Goal: Use online tool/utility: Utilize a website feature to perform a specific function

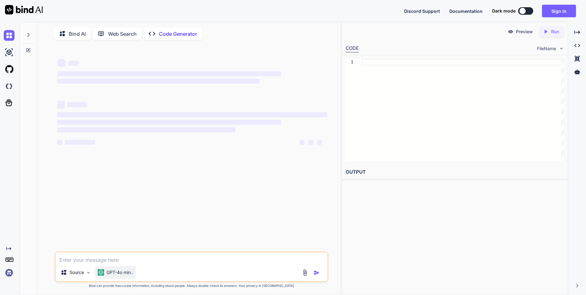
scroll to position [3, 0]
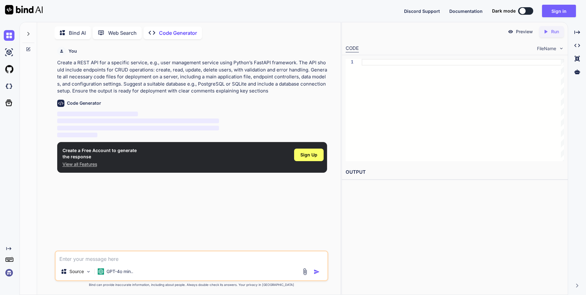
type textarea "x"
click at [306, 158] on span "Sign Up" at bounding box center [308, 155] width 17 height 6
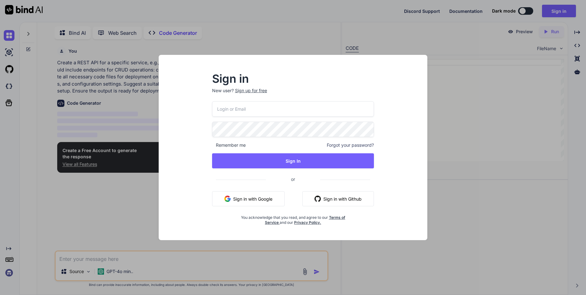
click at [267, 202] on button "Sign in with Google" at bounding box center [248, 199] width 73 height 15
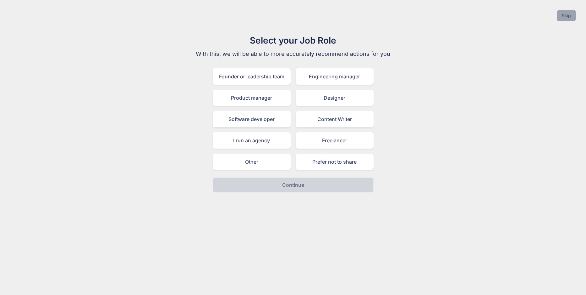
click at [571, 16] on button "Skip" at bounding box center [565, 15] width 19 height 11
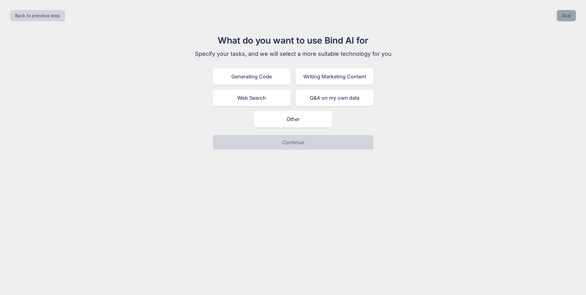
click at [570, 16] on button "Skip" at bounding box center [565, 15] width 19 height 11
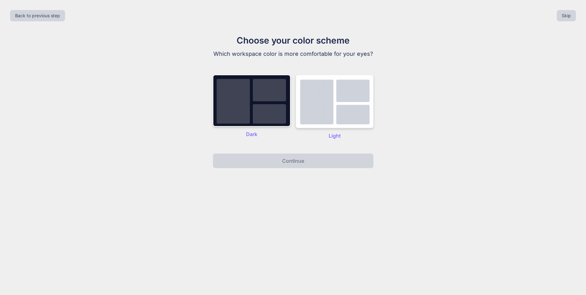
click at [325, 111] on img at bounding box center [334, 102] width 78 height 54
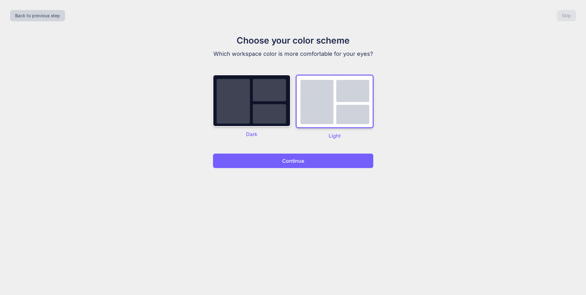
click at [285, 164] on p "Continue" at bounding box center [293, 161] width 22 height 8
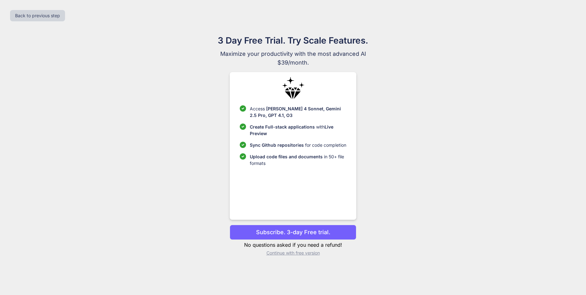
click at [311, 256] on p "Continue with free version" at bounding box center [292, 253] width 127 height 6
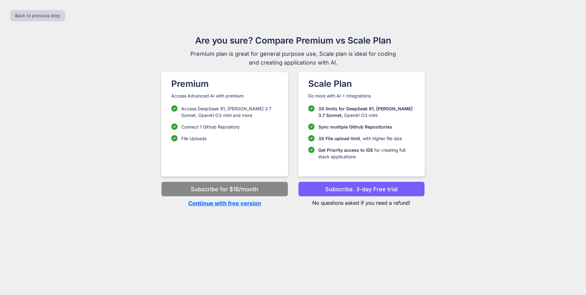
click at [238, 203] on p "Continue with free version" at bounding box center [224, 203] width 127 height 8
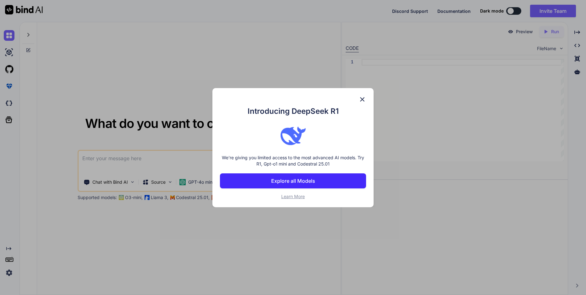
click at [361, 99] on img at bounding box center [362, 100] width 8 height 8
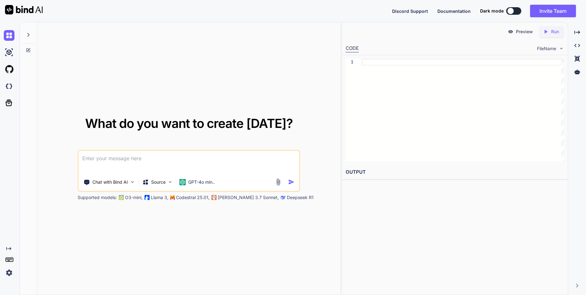
click at [193, 163] on textarea at bounding box center [188, 162] width 221 height 23
click at [133, 183] on img at bounding box center [132, 182] width 5 height 5
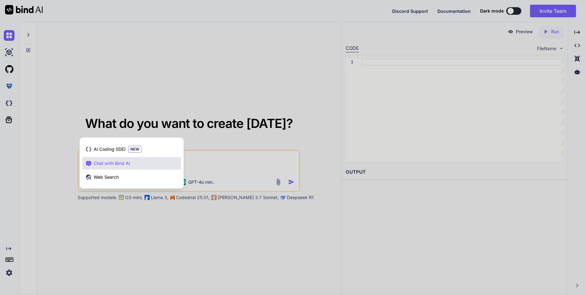
click at [72, 222] on div at bounding box center [293, 147] width 586 height 295
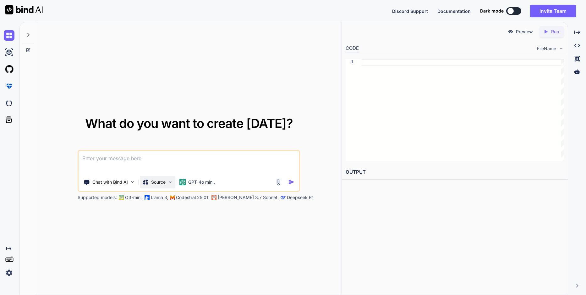
click at [171, 184] on img at bounding box center [169, 182] width 5 height 5
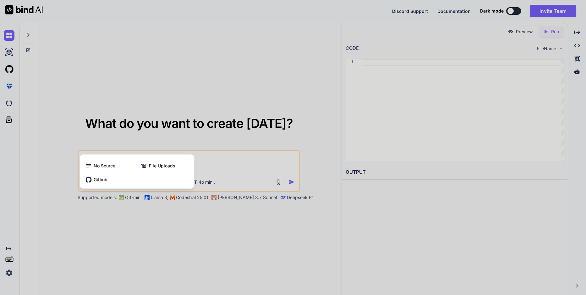
click at [95, 244] on div at bounding box center [293, 147] width 586 height 295
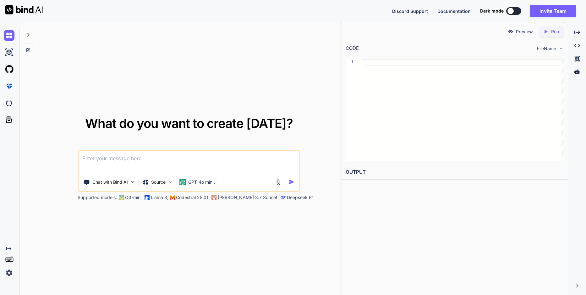
click at [201, 161] on textarea at bounding box center [188, 162] width 221 height 23
click at [129, 162] on textarea "As a back end deve" at bounding box center [188, 162] width 221 height 23
paste textarea "end developer specializing in AWS Native and Python, your task is to address de…"
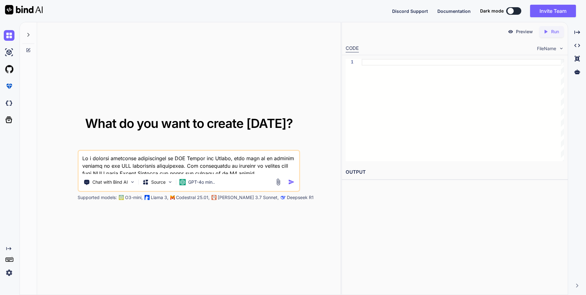
scroll to position [106, 0]
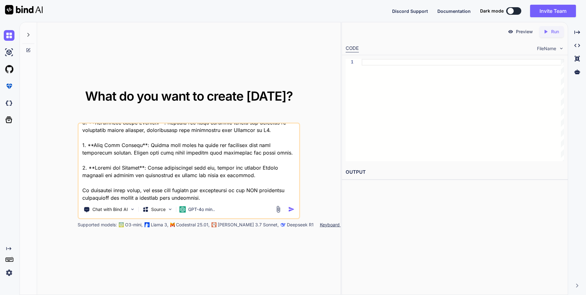
type textarea "As a backend developer specializing in AWS Native and Python, your task is to a…"
click at [290, 208] on img "button" at bounding box center [291, 209] width 7 height 7
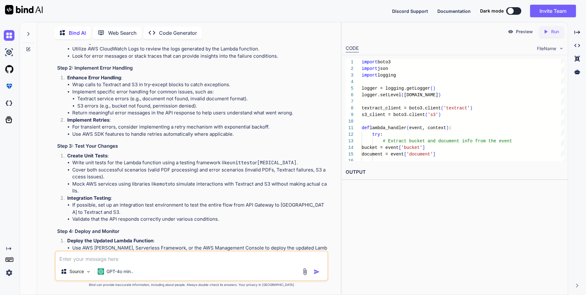
scroll to position [228, 0]
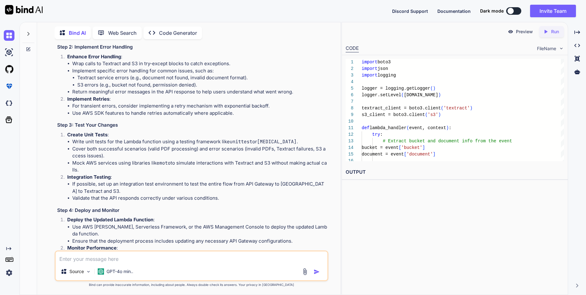
click at [553, 31] on p "Run" at bounding box center [555, 32] width 8 height 6
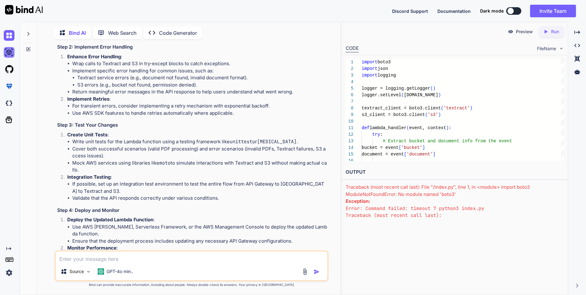
click at [10, 51] on img at bounding box center [9, 52] width 11 height 11
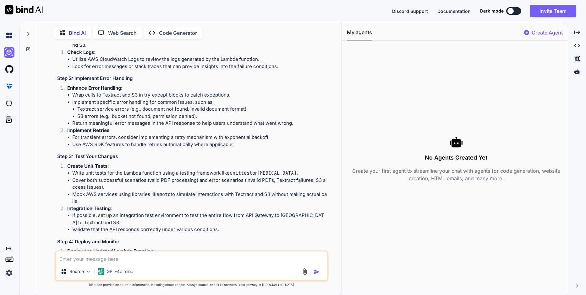
scroll to position [0, 0]
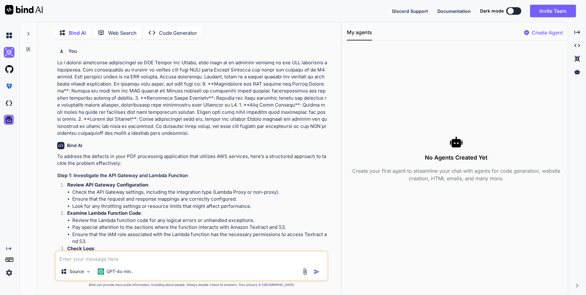
click at [8, 122] on icon at bounding box center [8, 120] width 9 height 9
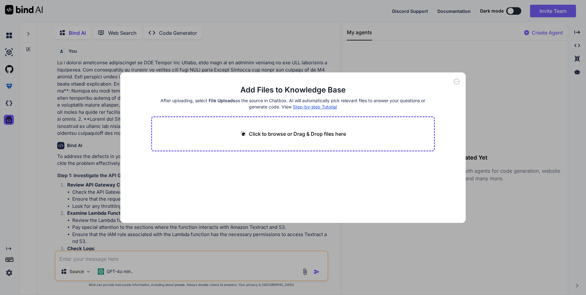
click at [458, 80] on icon at bounding box center [456, 82] width 6 height 6
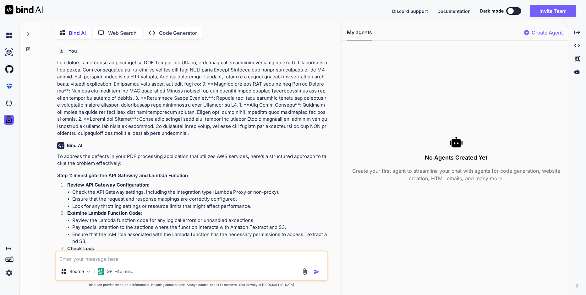
click at [454, 15] on div "Discord Support Documentation Dark mode Invite Team Created with Pixso." at bounding box center [486, 11] width 189 height 13
click at [454, 13] on span "Documentation" at bounding box center [453, 10] width 33 height 5
